Goal: Navigation & Orientation: Understand site structure

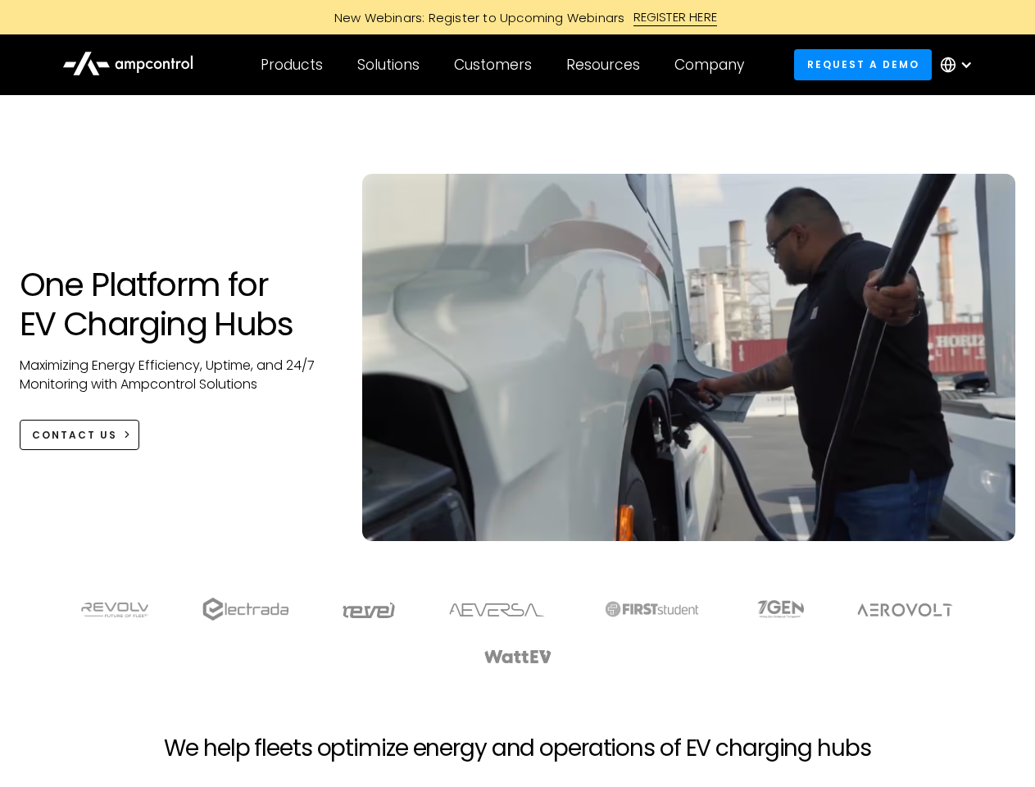
click at [504, 65] on div "Customers" at bounding box center [493, 65] width 78 height 18
click at [291, 65] on div "Products" at bounding box center [292, 65] width 62 height 18
click at [389, 65] on div "Solutions" at bounding box center [388, 65] width 62 height 18
click at [496, 65] on div "Customers" at bounding box center [493, 65] width 78 height 18
click at [606, 65] on div "Resources" at bounding box center [603, 65] width 74 height 18
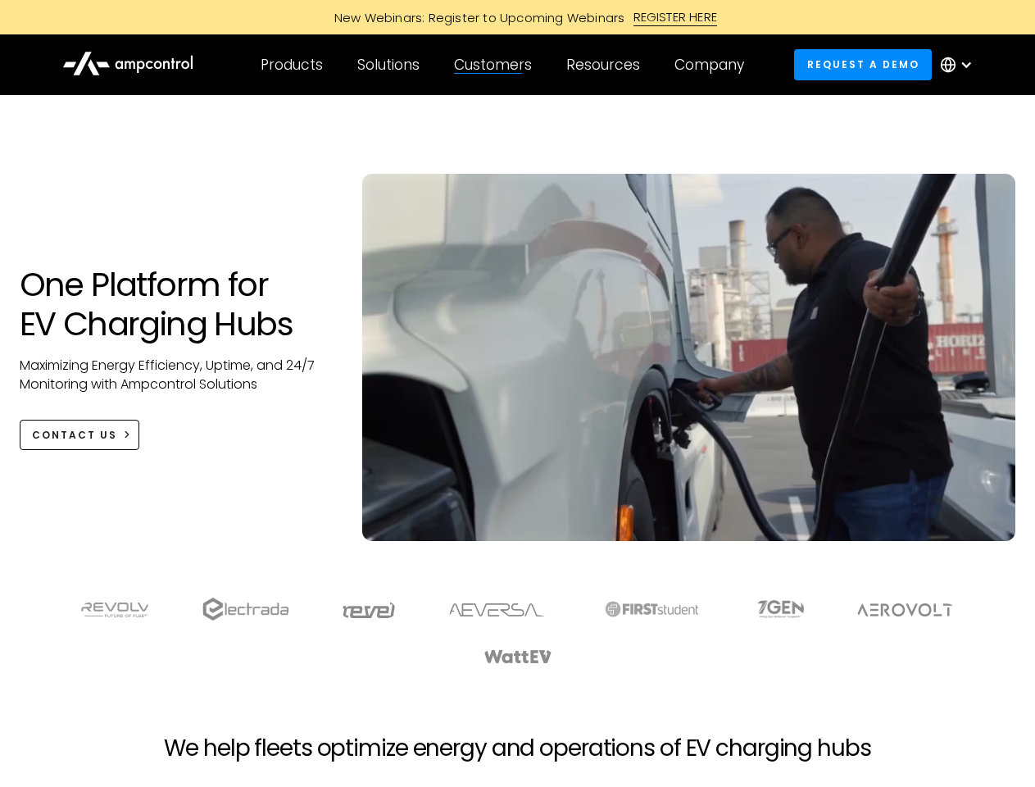
click at [714, 65] on div "Company" at bounding box center [709, 65] width 70 height 18
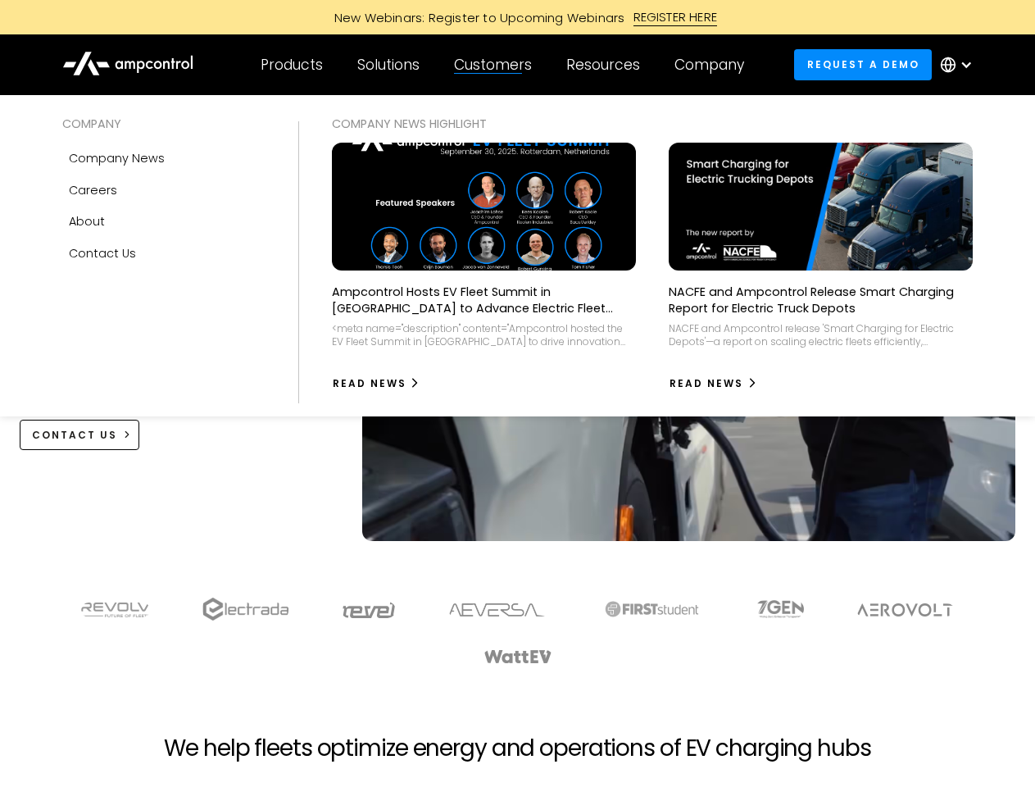
click at [960, 65] on div at bounding box center [965, 64] width 13 height 13
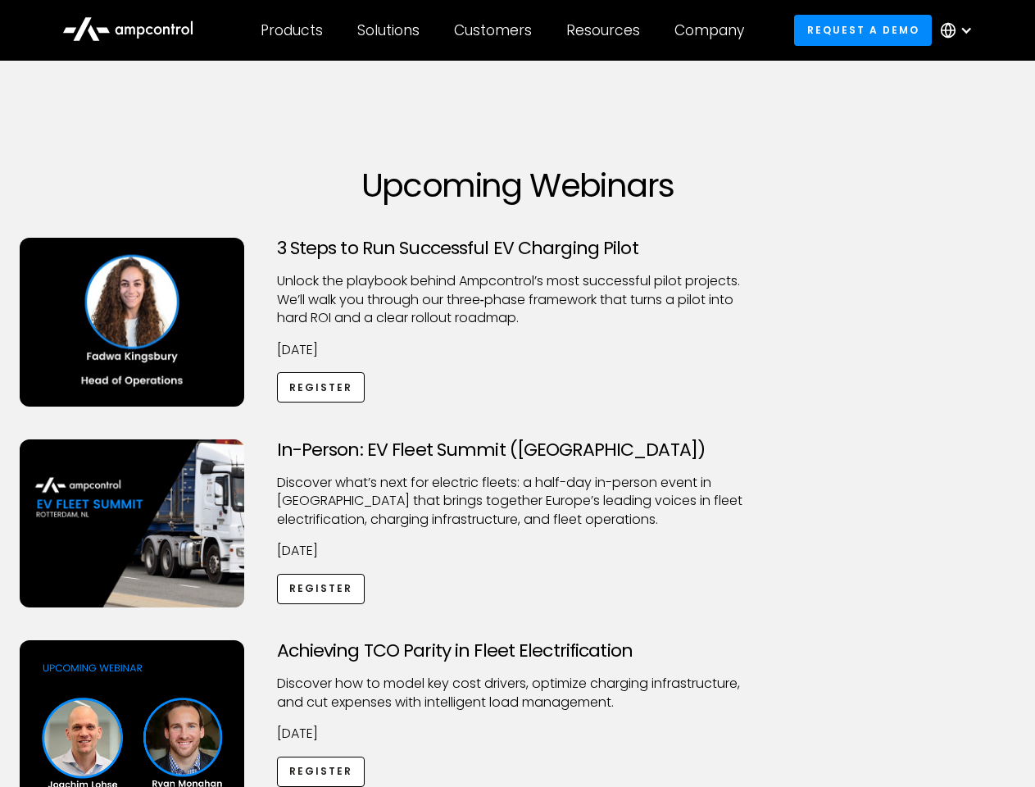
click at [504, 30] on div "Customers" at bounding box center [493, 30] width 78 height 18
click at [291, 30] on div "Products" at bounding box center [292, 30] width 62 height 18
click at [389, 30] on div "Solutions" at bounding box center [388, 30] width 62 height 18
click at [496, 30] on div "Customers" at bounding box center [493, 30] width 78 height 18
click at [606, 30] on div "Resources" at bounding box center [603, 30] width 74 height 18
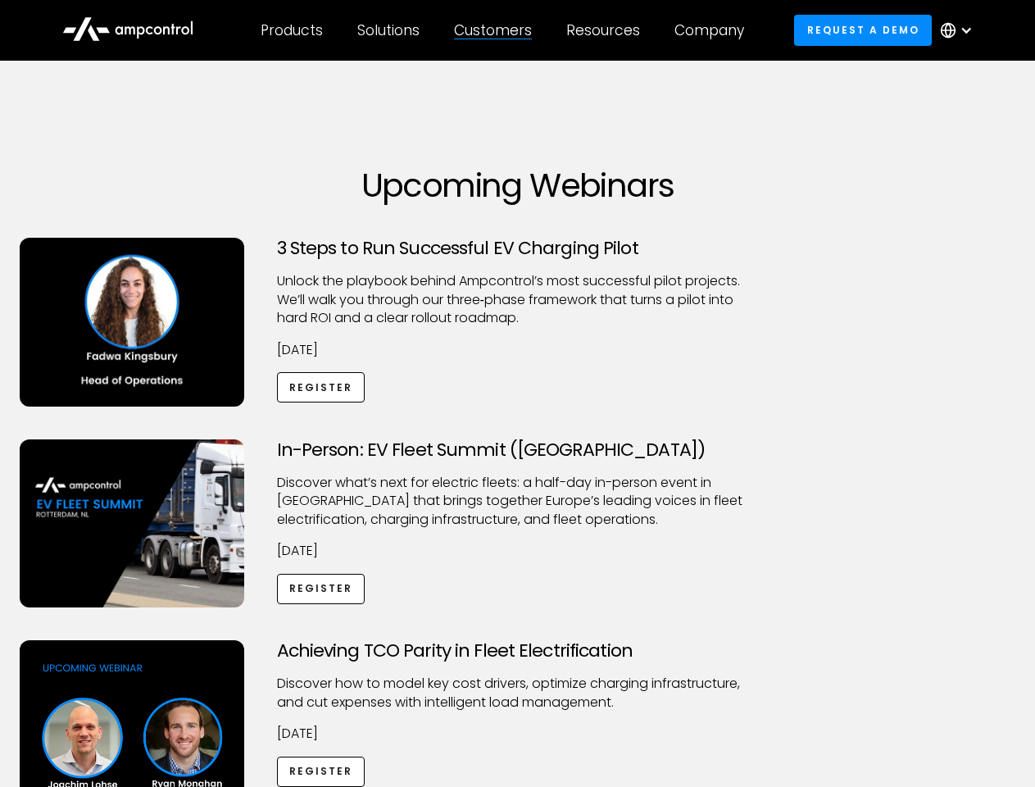
click at [714, 30] on div "Company" at bounding box center [709, 30] width 70 height 18
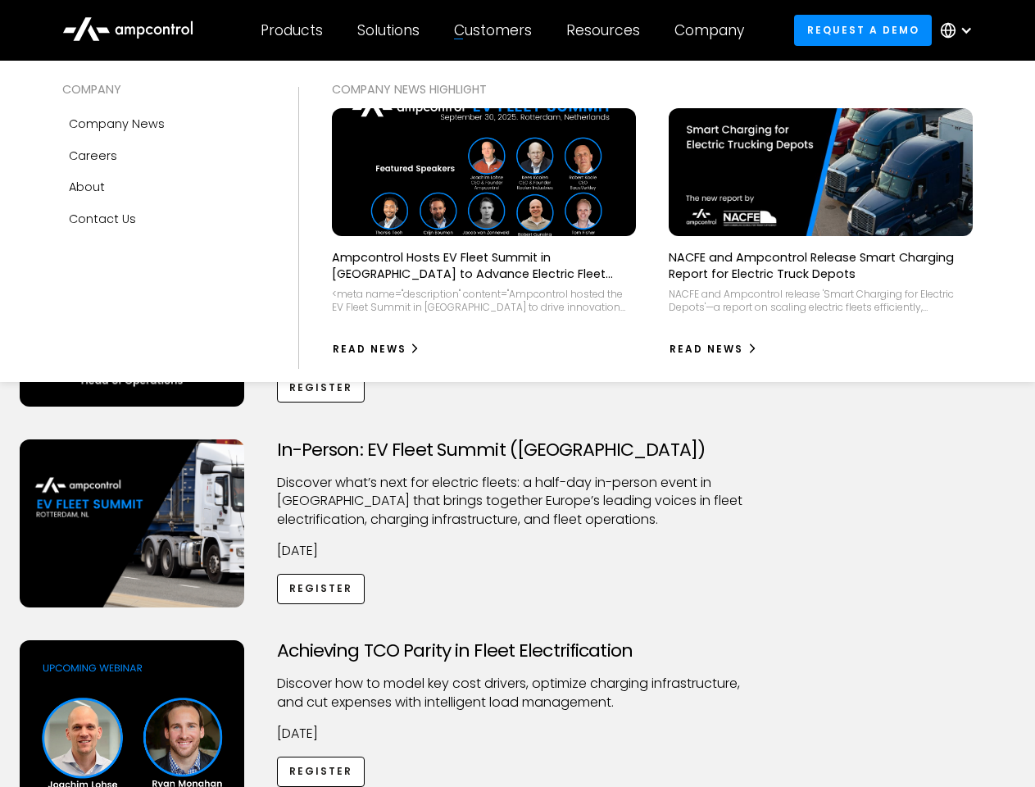
click at [960, 30] on div at bounding box center [965, 30] width 13 height 13
